Goal: Transaction & Acquisition: Purchase product/service

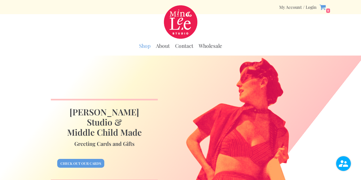
click at [148, 47] on link "Shop" at bounding box center [144, 46] width 11 height 7
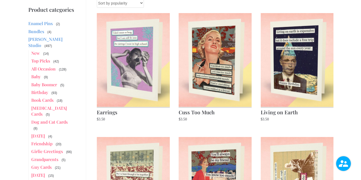
scroll to position [72, 0]
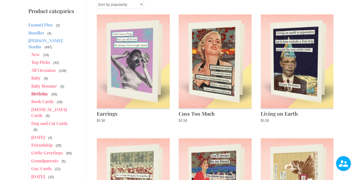
click at [43, 91] on link "Birthday" at bounding box center [39, 94] width 17 height 6
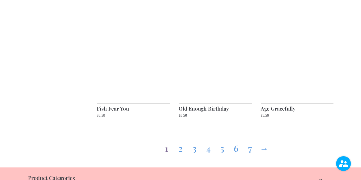
scroll to position [574, 0]
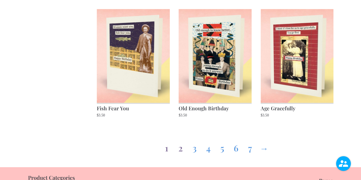
click at [181, 152] on link "2" at bounding box center [180, 146] width 9 height 19
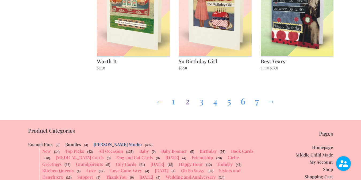
scroll to position [628, 0]
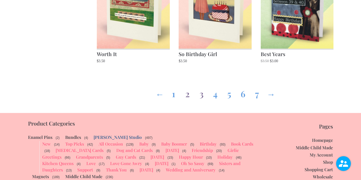
click at [201, 98] on link "3" at bounding box center [201, 92] width 9 height 19
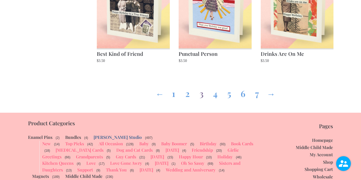
scroll to position [683, 0]
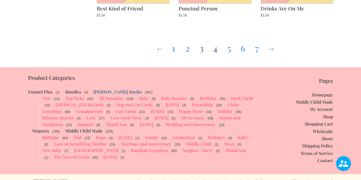
click at [215, 44] on link "4" at bounding box center [215, 46] width 9 height 19
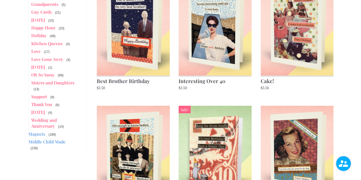
scroll to position [140, 0]
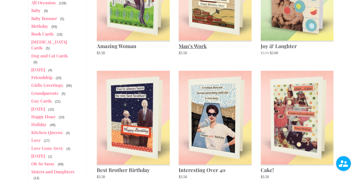
click at [196, 109] on img at bounding box center [215, 118] width 73 height 94
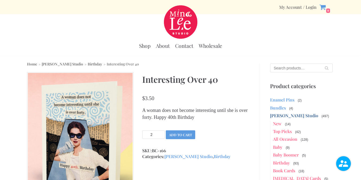
click at [161, 133] on input "2" at bounding box center [153, 134] width 22 height 9
click at [161, 133] on input "3" at bounding box center [153, 134] width 22 height 9
click at [161, 133] on input "4" at bounding box center [153, 134] width 22 height 9
click at [161, 133] on input "5" at bounding box center [153, 134] width 22 height 9
click at [161, 133] on input "6" at bounding box center [153, 134] width 22 height 9
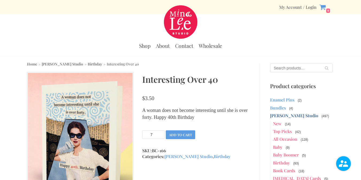
click at [161, 133] on input "7" at bounding box center [153, 134] width 22 height 9
click at [161, 133] on input "8" at bounding box center [153, 134] width 22 height 9
click at [161, 133] on input "9" at bounding box center [153, 134] width 22 height 9
type input "10"
click at [161, 133] on input "10" at bounding box center [153, 134] width 22 height 9
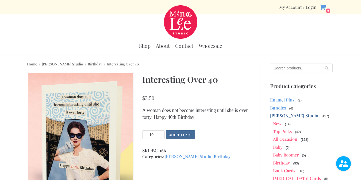
click at [179, 135] on button "Add to cart" at bounding box center [180, 134] width 29 height 9
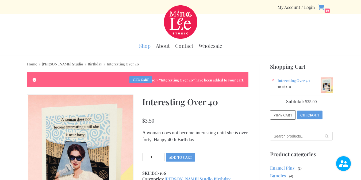
click at [147, 47] on link "Shop" at bounding box center [144, 46] width 11 height 7
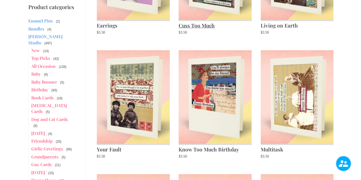
scroll to position [161, 0]
click at [44, 95] on link "Book Cards" at bounding box center [42, 98] width 22 height 6
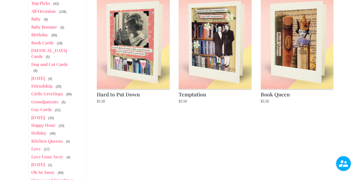
scroll to position [217, 0]
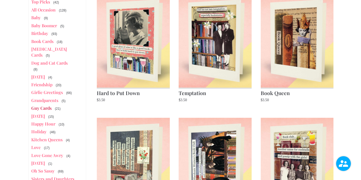
click at [49, 105] on link "Guy Cards" at bounding box center [41, 108] width 20 height 6
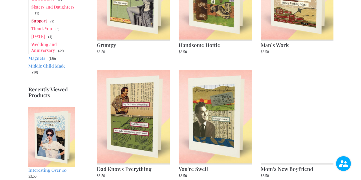
scroll to position [375, 0]
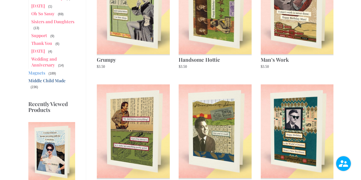
click at [44, 78] on link "Middle Child Made" at bounding box center [46, 81] width 37 height 6
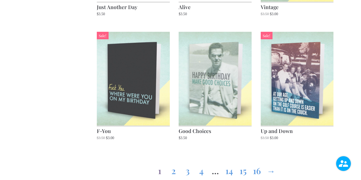
scroll to position [564, 0]
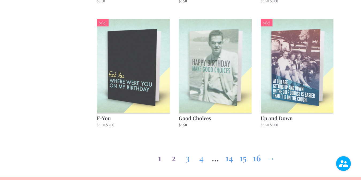
click at [173, 161] on link "2" at bounding box center [173, 156] width 9 height 19
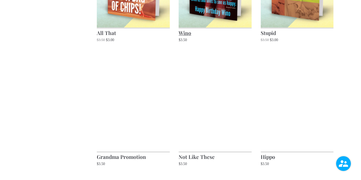
scroll to position [526, 0]
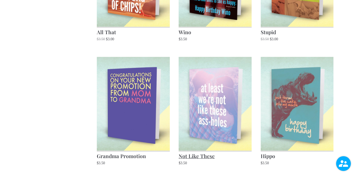
click at [216, 125] on img at bounding box center [215, 104] width 73 height 94
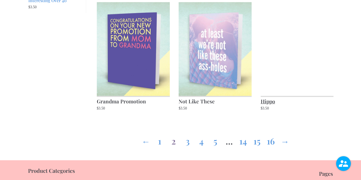
scroll to position [583, 0]
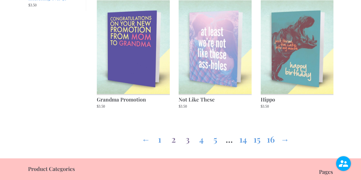
click at [187, 141] on link "3" at bounding box center [187, 138] width 9 height 19
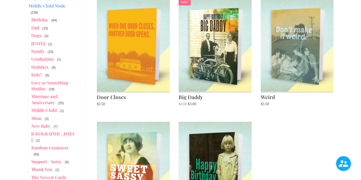
scroll to position [211, 0]
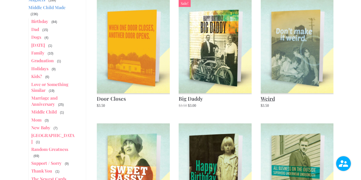
click at [278, 58] on img at bounding box center [297, 46] width 73 height 94
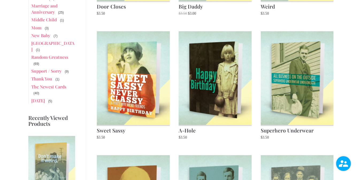
scroll to position [302, 0]
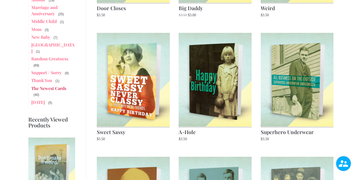
click at [52, 86] on link "The Newest Cards" at bounding box center [48, 89] width 35 height 6
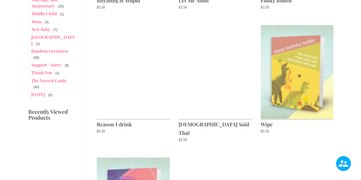
scroll to position [312, 0]
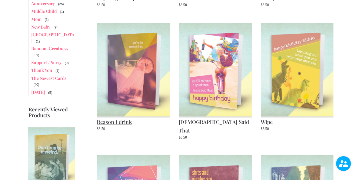
click at [142, 89] on img at bounding box center [133, 70] width 73 height 94
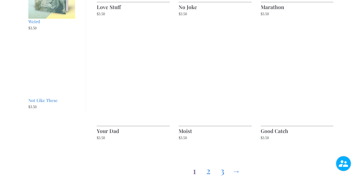
scroll to position [564, 0]
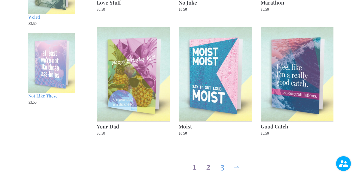
click at [210, 160] on link "2" at bounding box center [208, 165] width 9 height 19
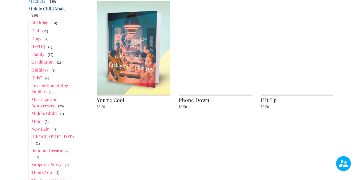
scroll to position [209, 0]
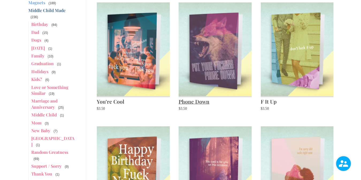
click at [226, 84] on img at bounding box center [215, 49] width 73 height 94
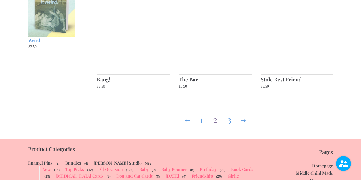
scroll to position [621, 0]
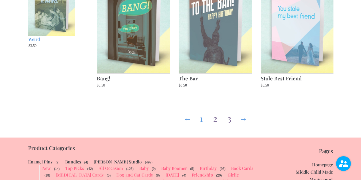
click at [232, 108] on link "3" at bounding box center [229, 117] width 9 height 19
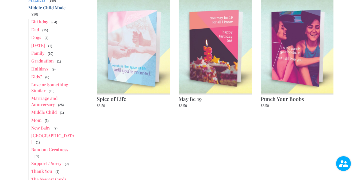
scroll to position [117, 0]
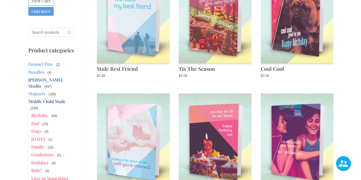
click at [55, 80] on link "[PERSON_NAME] Studio" at bounding box center [45, 82] width 34 height 11
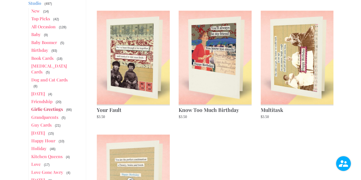
scroll to position [200, 0]
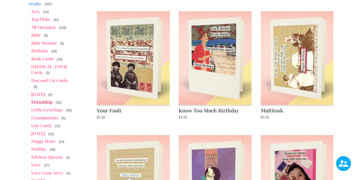
click at [47, 99] on link "Friendship" at bounding box center [41, 102] width 21 height 6
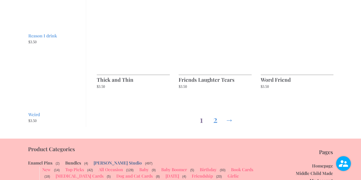
scroll to position [605, 0]
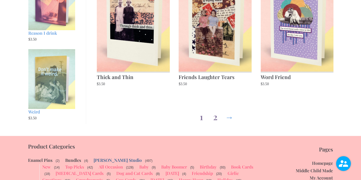
click at [215, 119] on link "2" at bounding box center [215, 115] width 9 height 19
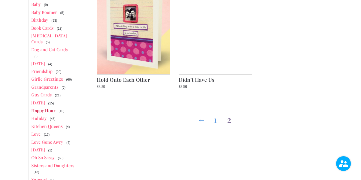
scroll to position [231, 0]
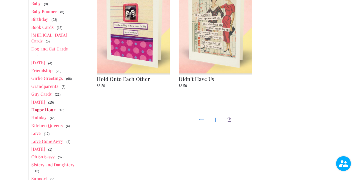
click at [46, 138] on link "Love Gone Awry" at bounding box center [47, 141] width 32 height 6
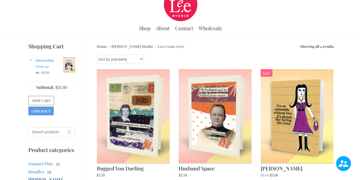
scroll to position [18, 0]
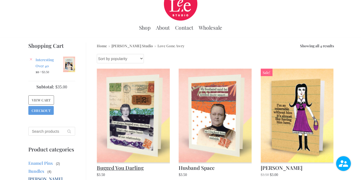
click at [160, 126] on img at bounding box center [133, 116] width 73 height 94
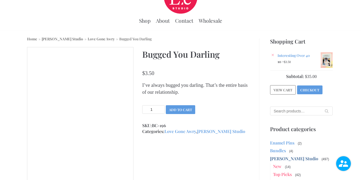
scroll to position [30, 0]
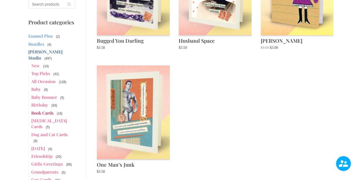
scroll to position [146, 0]
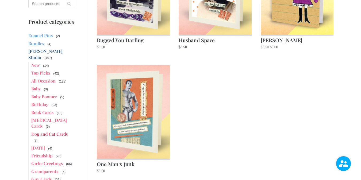
click at [52, 131] on link "Dog and Cat Cards" at bounding box center [49, 134] width 36 height 6
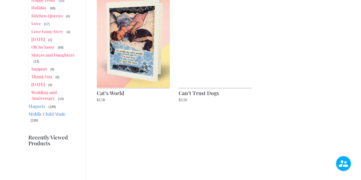
scroll to position [348, 0]
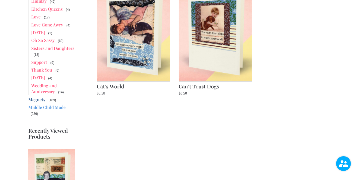
click at [34, 97] on link "Magnets" at bounding box center [36, 100] width 17 height 6
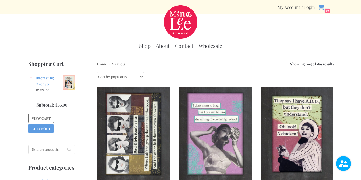
click at [68, 26] on div at bounding box center [180, 21] width 353 height 33
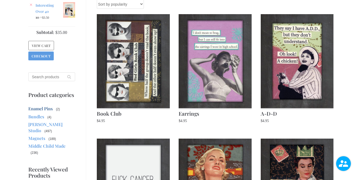
scroll to position [76, 0]
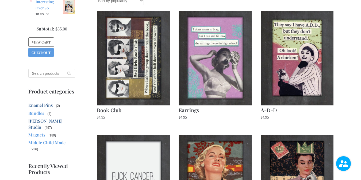
click at [44, 120] on link "[PERSON_NAME] Studio" at bounding box center [45, 123] width 34 height 11
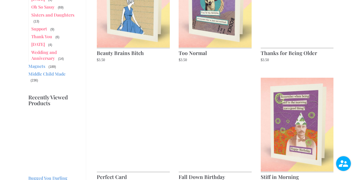
scroll to position [577, 0]
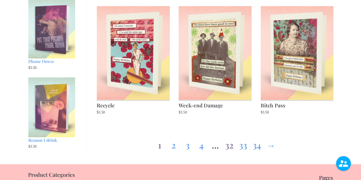
click at [231, 150] on link "32" at bounding box center [229, 143] width 9 height 19
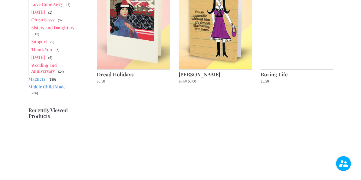
scroll to position [364, 0]
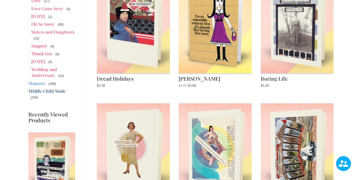
click at [58, 88] on link "Middle Child Made" at bounding box center [46, 91] width 37 height 6
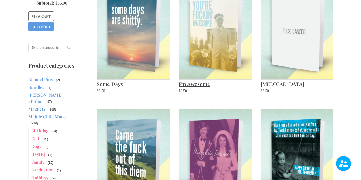
scroll to position [315, 0]
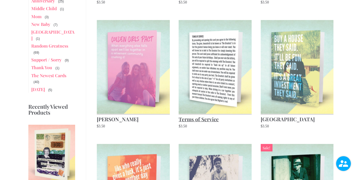
click at [220, 70] on img at bounding box center [215, 67] width 73 height 94
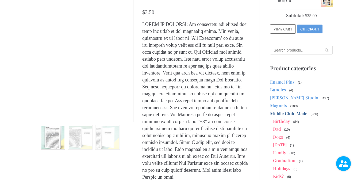
scroll to position [88, 0]
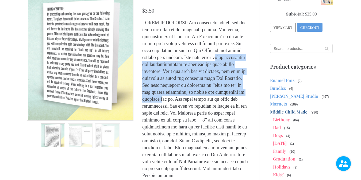
drag, startPoint x: 201, startPoint y: 69, endPoint x: 201, endPoint y: 118, distance: 48.9
click at [201, 118] on p "Inside : Birthday" at bounding box center [195, 102] width 106 height 167
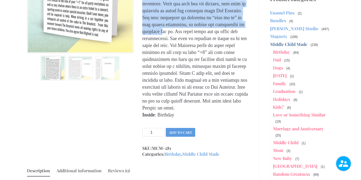
scroll to position [123, 0]
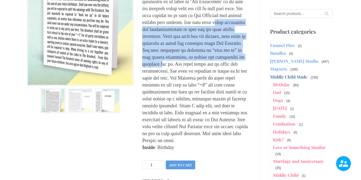
click at [102, 98] on img at bounding box center [107, 100] width 25 height 25
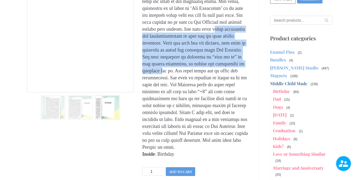
scroll to position [245, 0]
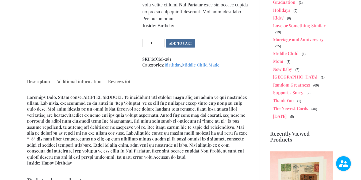
click at [181, 48] on button "Add to cart" at bounding box center [180, 43] width 29 height 9
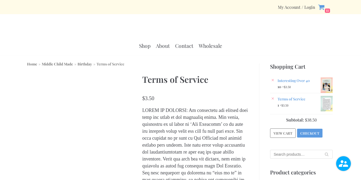
scroll to position [244, 0]
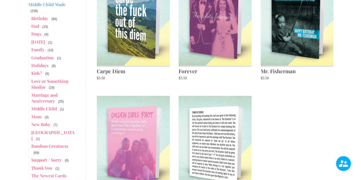
scroll to position [235, 0]
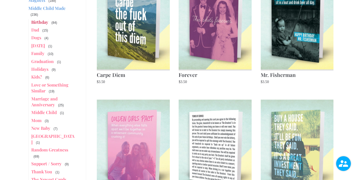
click at [45, 19] on link "Birthday" at bounding box center [39, 22] width 17 height 6
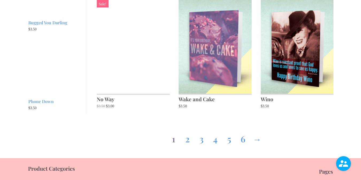
scroll to position [600, 0]
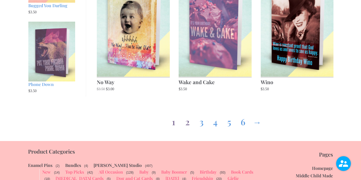
click at [187, 123] on link "2" at bounding box center [187, 120] width 9 height 19
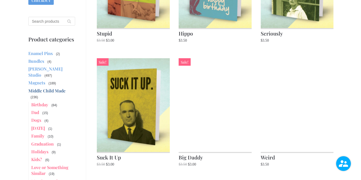
scroll to position [157, 0]
